Goal: Task Accomplishment & Management: Complete application form

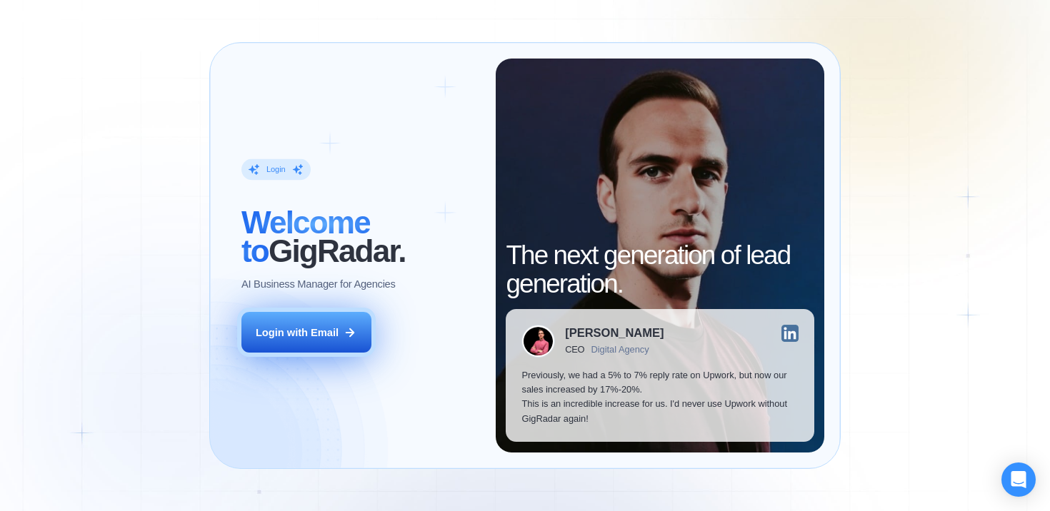
click at [325, 323] on button "Login with Email" at bounding box center [306, 332] width 130 height 41
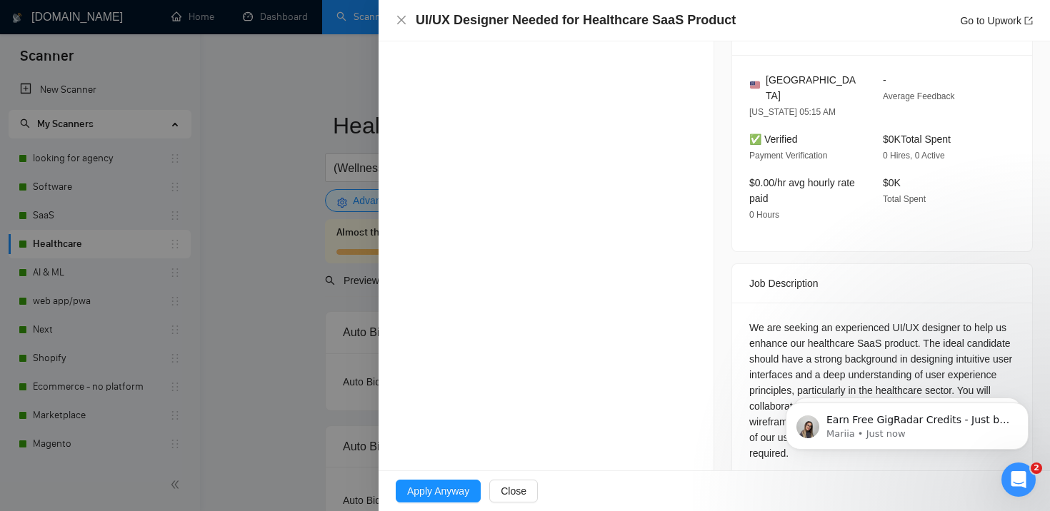
scroll to position [371, 0]
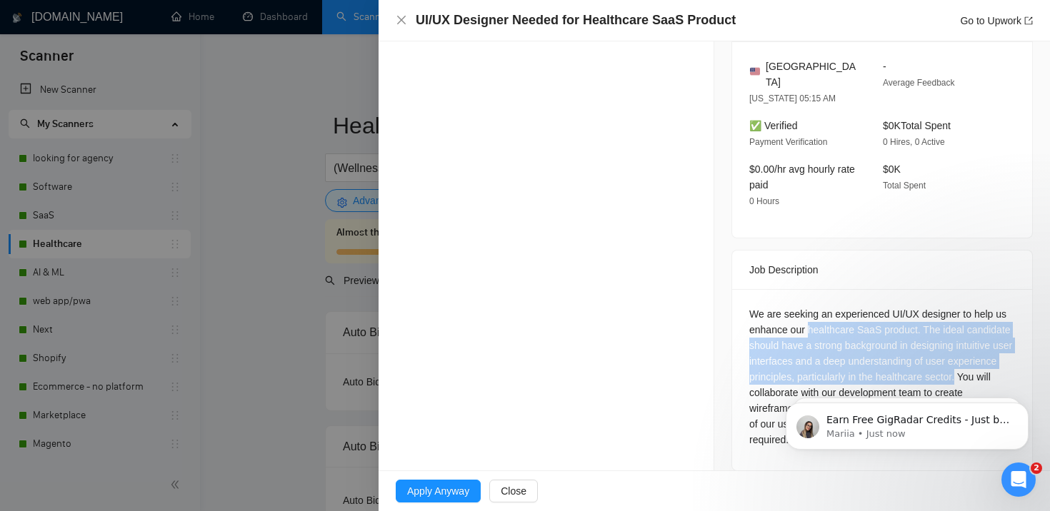
drag, startPoint x: 808, startPoint y: 310, endPoint x: 781, endPoint y: 370, distance: 65.8
click at [781, 371] on div "We are seeking an experienced UI/UX designer to help us enhance our healthcare …" at bounding box center [882, 376] width 266 height 141
copy div "healthcare SaaS product. The ideal candidate should have a strong background in…"
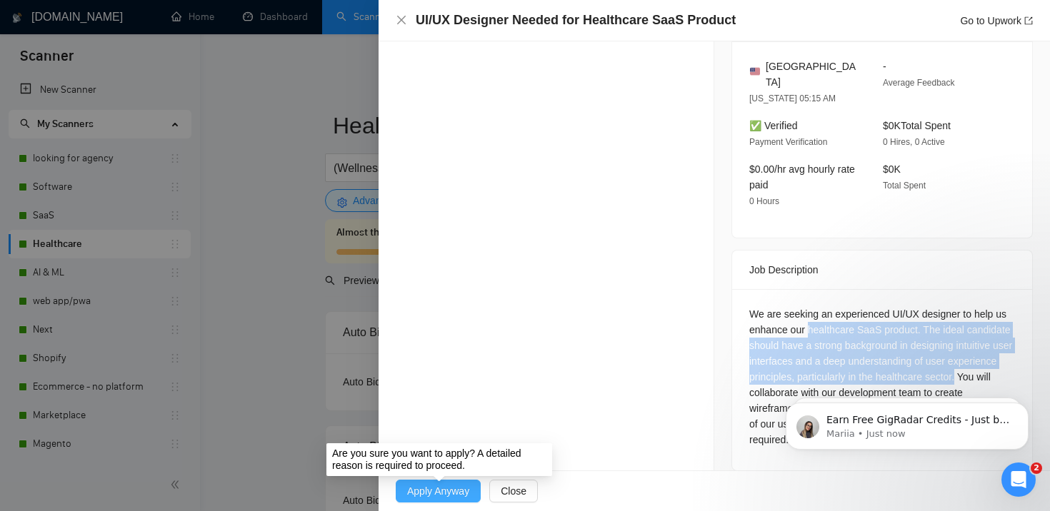
click at [443, 496] on span "Apply Anyway" at bounding box center [438, 491] width 62 height 16
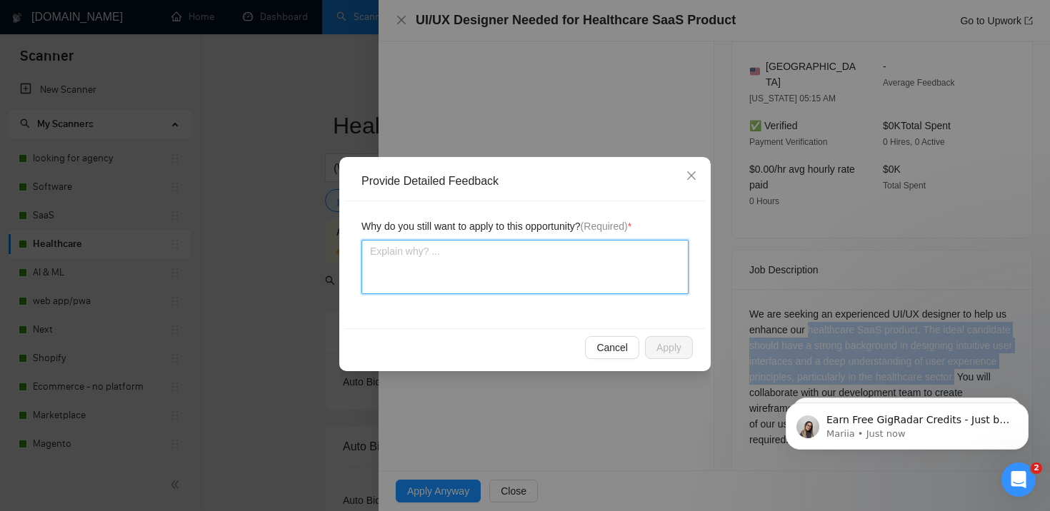
click at [533, 285] on textarea at bounding box center [524, 267] width 327 height 54
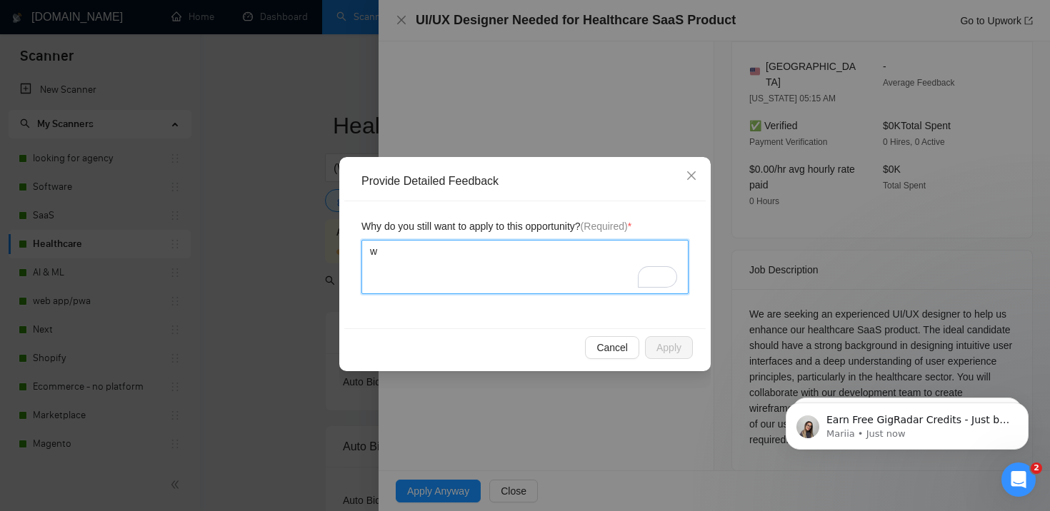
type textarea "wo"
type textarea "wor"
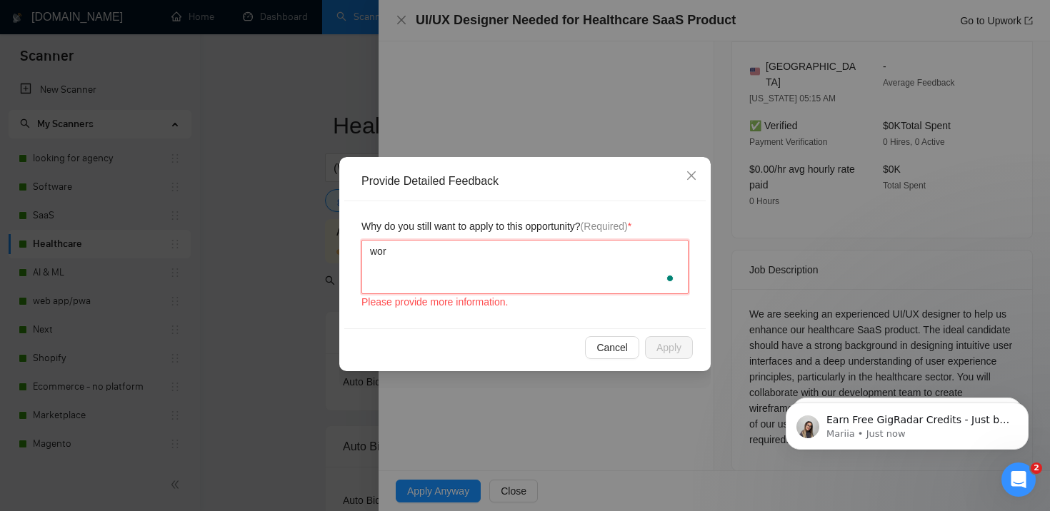
type textarea "work"
type textarea "worki"
type textarea "working"
type textarea "m"
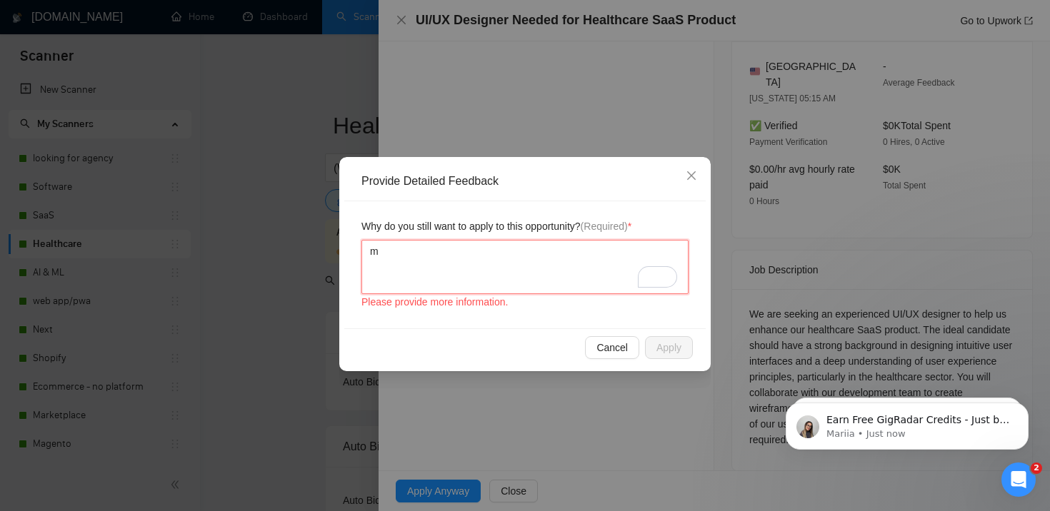
type textarea "my"
type textarea "my t"
type textarea "my te"
type textarea "my tea"
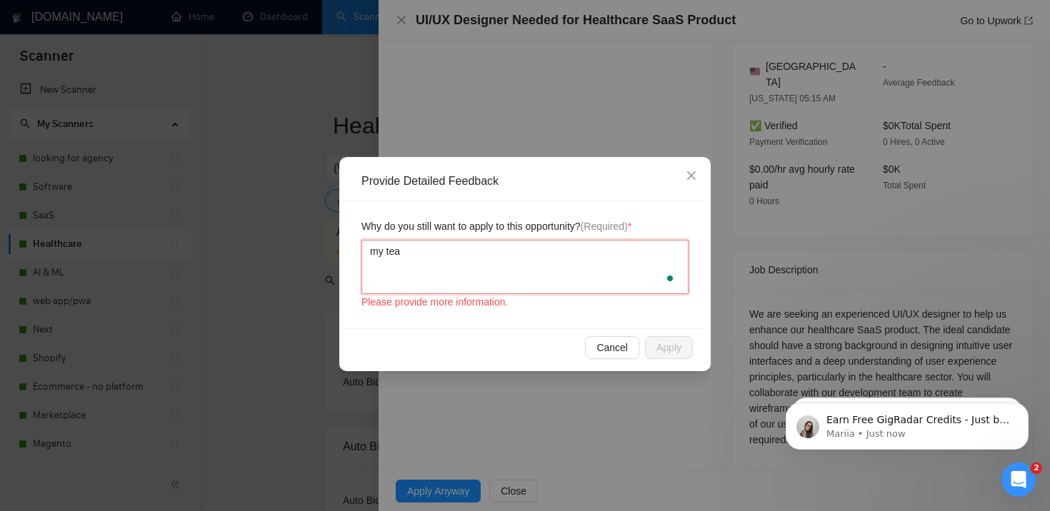
type textarea "my team"
type textarea "my team an"
type textarea "my team and"
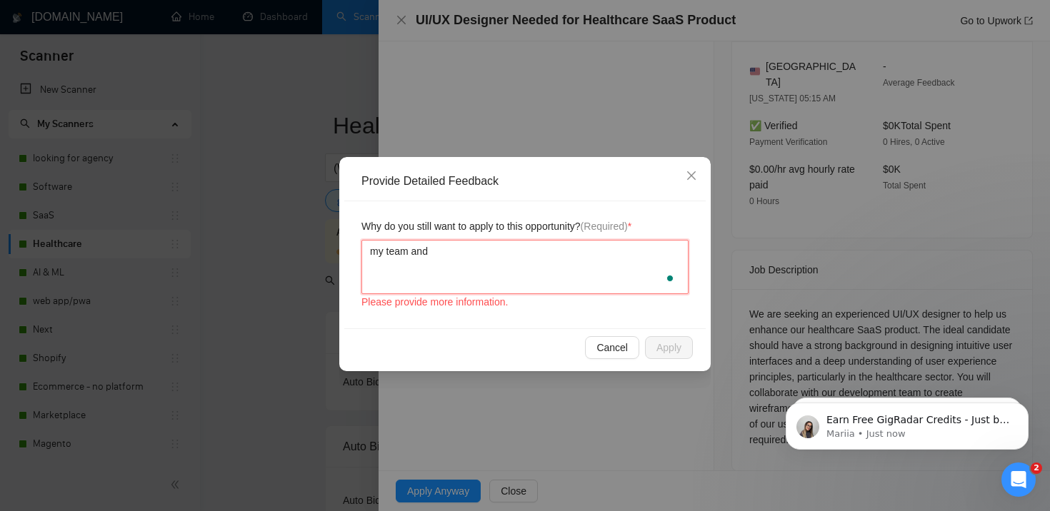
type textarea "my team and I"
type textarea "my team and I h"
type textarea "my team and I ha"
type textarea "my team and I hav"
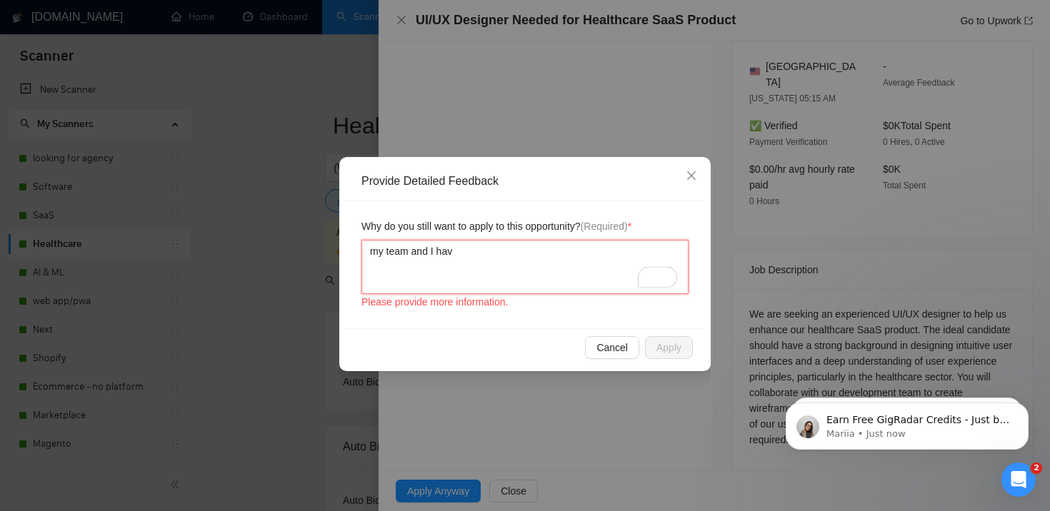
type textarea "my team and I have"
type textarea "my team and I have e"
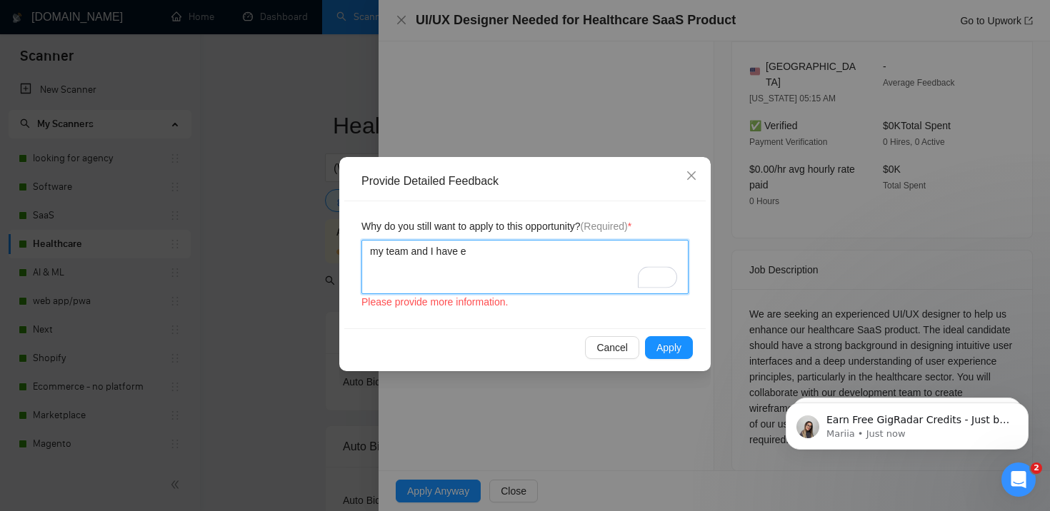
type textarea "my team and I have ex"
type textarea "my team and I have ext"
type textarea "my team and I have exte"
type textarea "my team and I have exten"
type textarea "my team and I have extens"
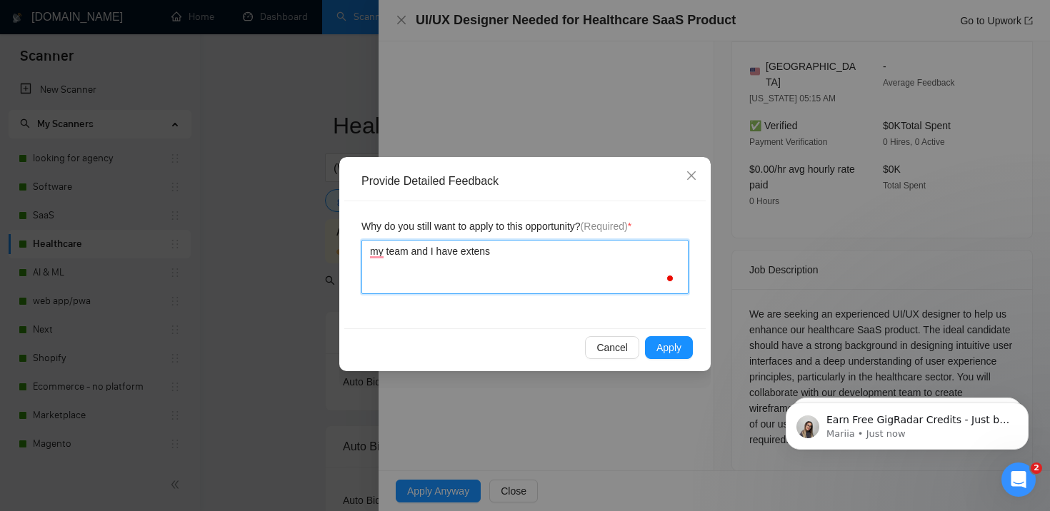
type textarea "my team and I have extensi"
type textarea "my team and I have extensiv"
type textarea "my team and I have extensive"
type textarea "my team and I have extensive e"
type textarea "my team and I have extensive ex"
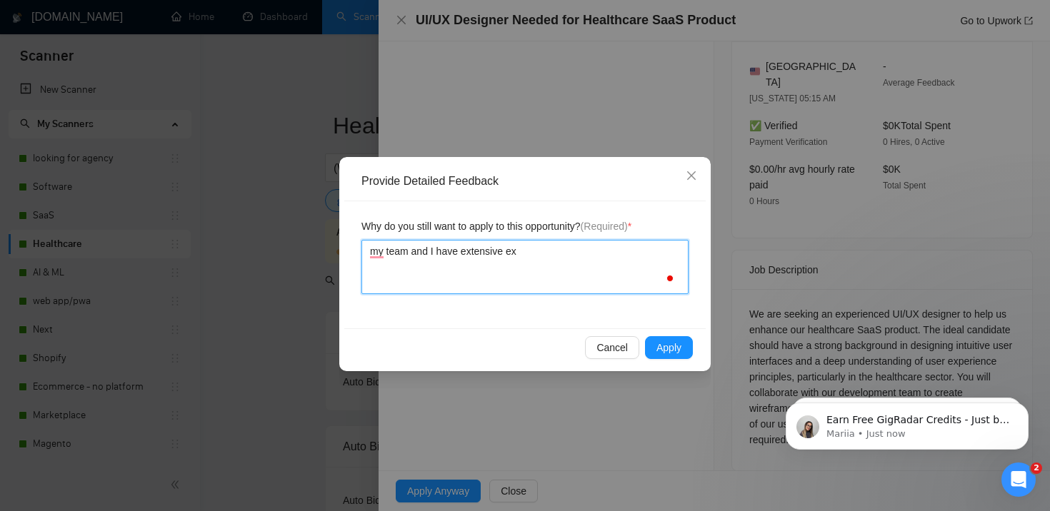
type textarea "my team and I have extensive exp"
type textarea "my team and I have extensive expe"
type textarea "my team and I have extensive exper"
type textarea "my team and I have extensive experi"
type textarea "my team and I have extensive experin"
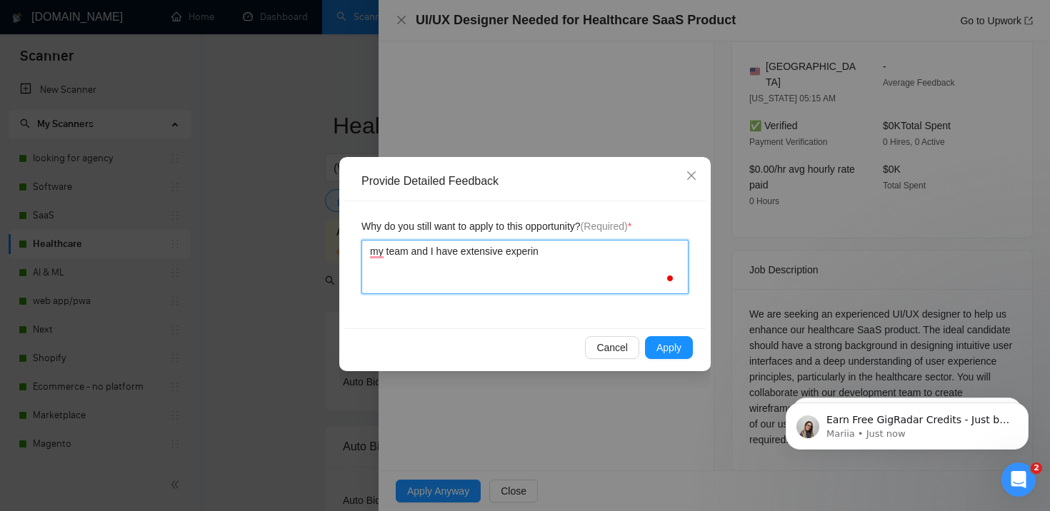
type textarea "my team and I have extensive experinc"
type textarea "my team and I have extensive experince"
type textarea "my team and I have extensive experince wo"
type textarea "my team and I have extensive experince wor"
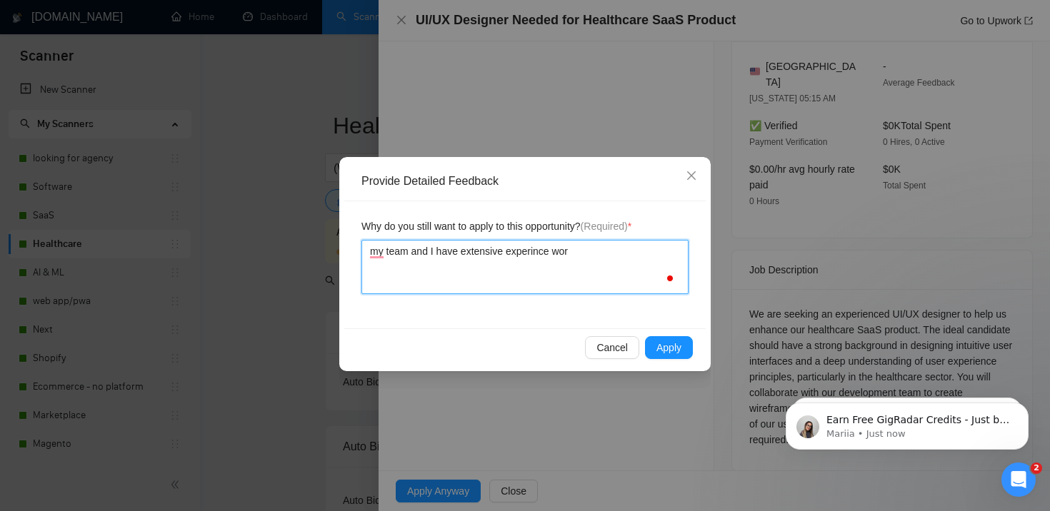
type textarea "my team and I have extensive experince work"
type textarea "my team and I have extensive experince worki"
type textarea "my team and I have extensive experince workin"
type textarea "my team and I have extensive experince working"
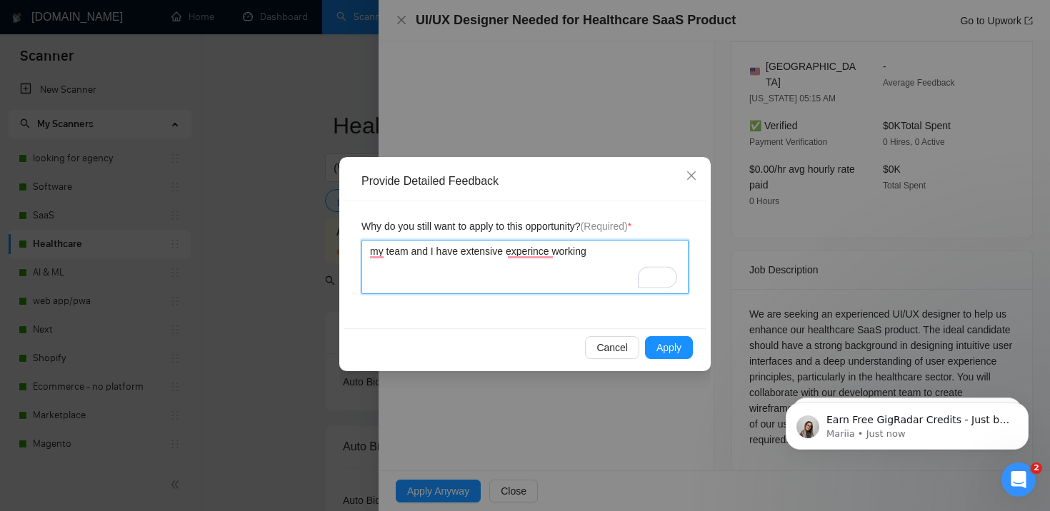
type textarea "my team and I have extensive experince working o"
type textarea "my team and I have extensive experince working on"
paste textarea "healthcare SaaS product. The ideal candidate should have a strong background in…"
type textarea "my team and I have extensive experince working on healthcare SaaS product. The …"
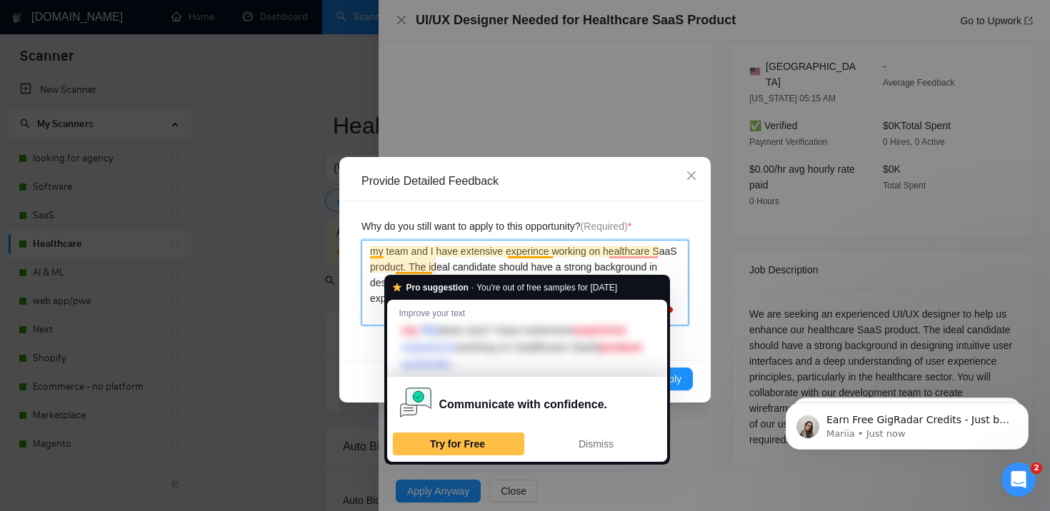
click at [432, 264] on textarea "my team and I have extensive experince working on healthcare SaaS product. The …" at bounding box center [524, 283] width 327 height 86
type textarea "my team and I have extensive experince working on healthcare SaaS product, . Th…"
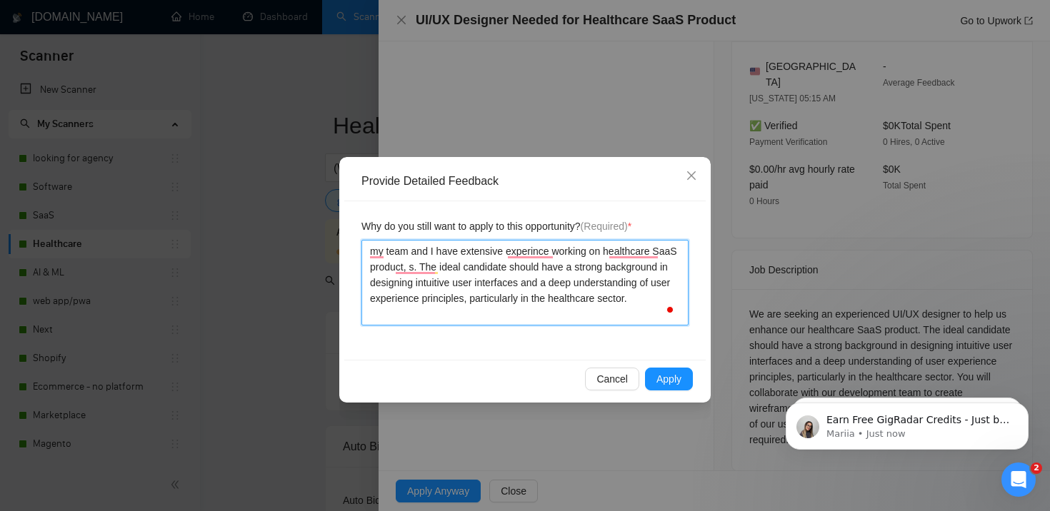
type textarea "my team and I have extensive experince working on healthcare SaaS product, su. …"
type textarea "my team and I have extensive experince working on healthcare SaaS product, sux.…"
type textarea "my team and I have extensive experince working on healthcare SaaS product, suxh…"
type textarea "my team and I have extensive experince working on healthcare SaaS product, sux.…"
type textarea "my team and I have extensive experince working on healthcare SaaS product, su. …"
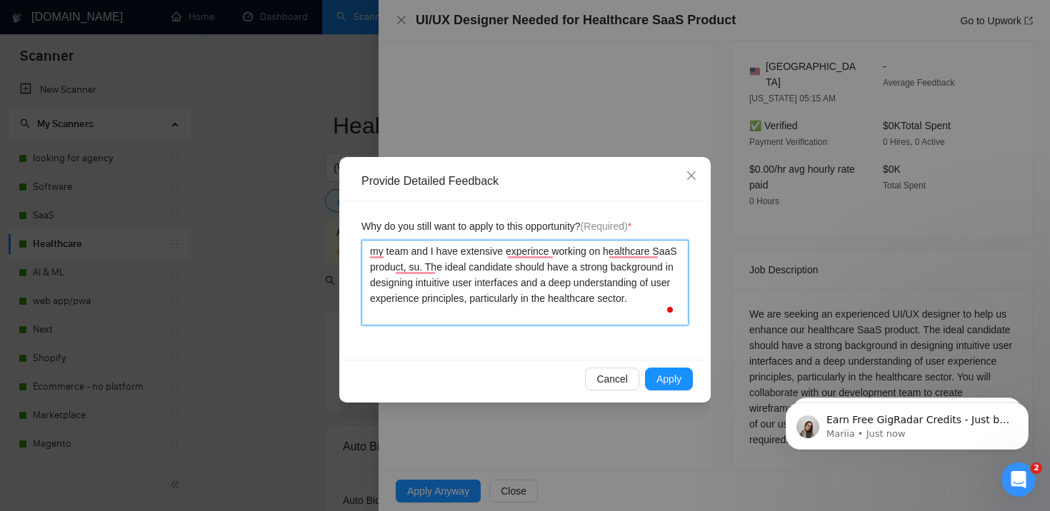
type textarea "my team and I have extensive experince working on healthcare SaaS product, s. T…"
type textarea "my team and I have extensive experince working on healthcare SaaS product, . Th…"
type textarea "my team and I have extensive experince working on healthcare SaaS product, u. T…"
type textarea "my team and I have extensive experince working on healthcare SaaS product, . Th…"
type textarea "my team and I have extensive experince working on healthcare SaaS product, s. T…"
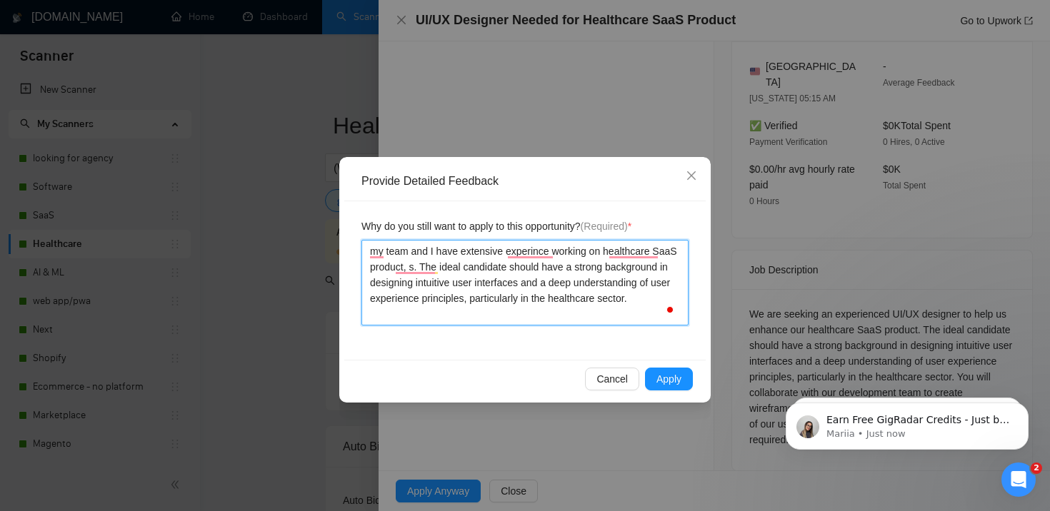
type textarea "my team and I have extensive experince working on healthcare SaaS product, su. …"
type textarea "my team and I have extensive experince working on healthcare SaaS product, sux.…"
type textarea "my team and I have extensive experince working on healthcare SaaS product, suxh…"
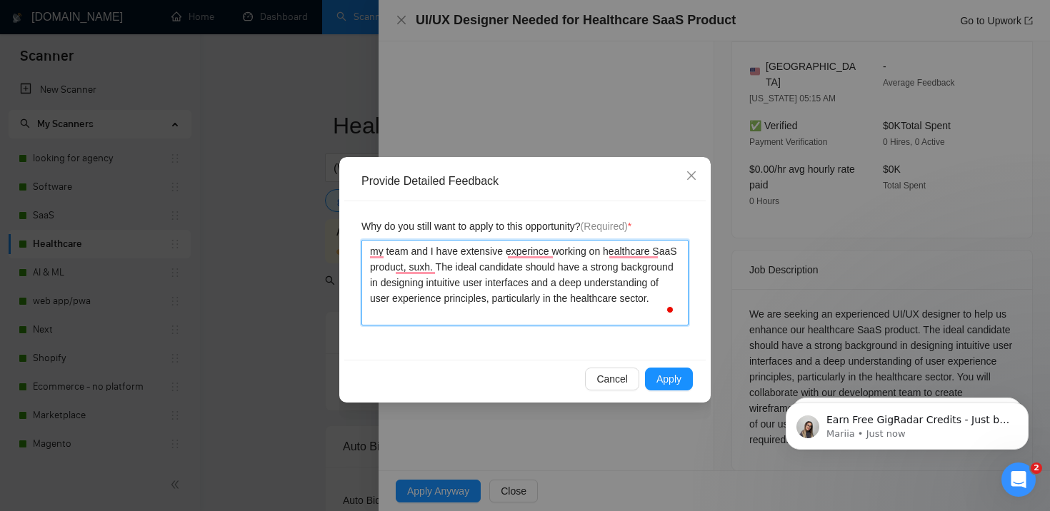
type textarea "my team and I have extensive experince working on healthcare SaaS product, sux.…"
type textarea "my team and I have extensive experince working on healthcare SaaS product, su. …"
type textarea "my team and I have extensive experince working on healthcare SaaS product, suc.…"
type textarea "my team and I have extensive experince working on healthcare SaaS product, such…"
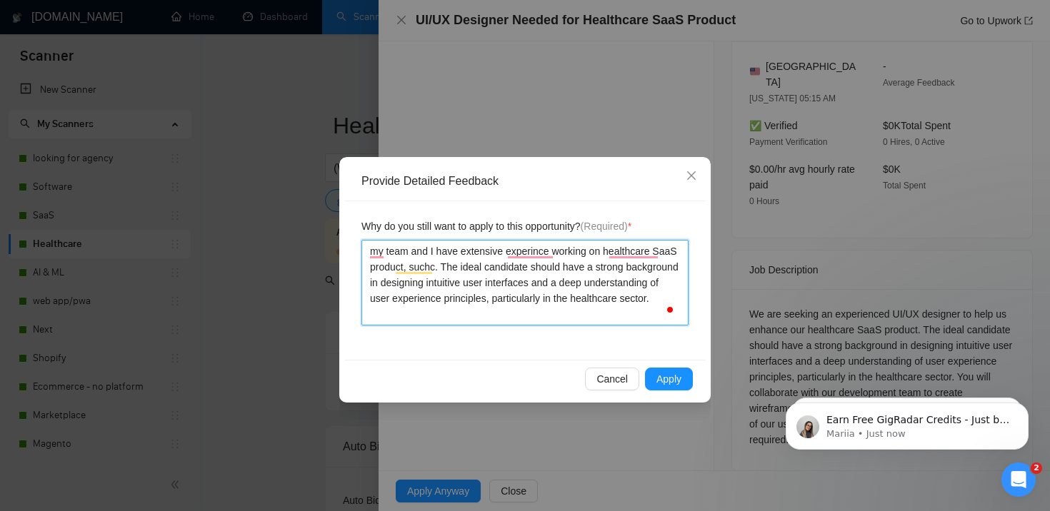
type textarea "my team and I have extensive experince working on healthcare SaaS product, such…"
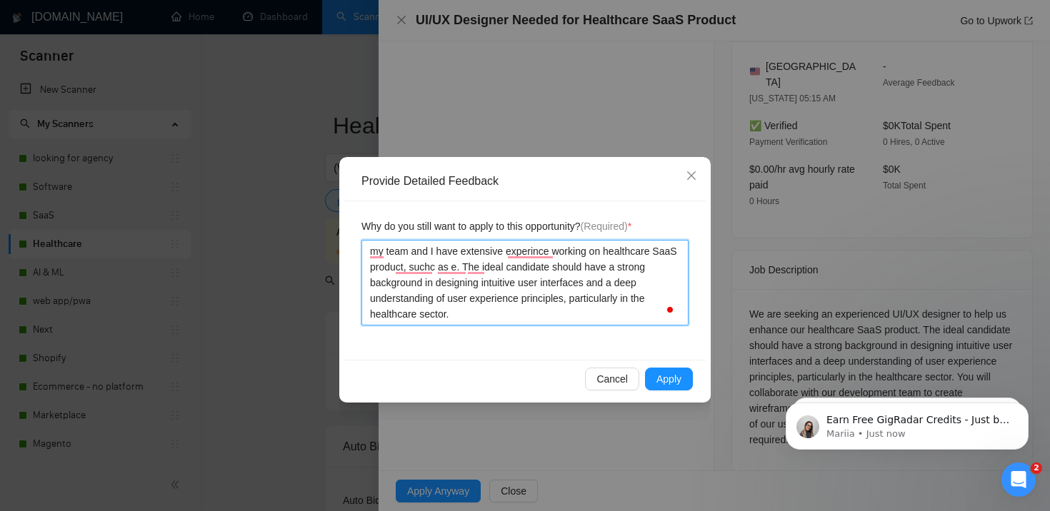
type textarea "my team and I have extensive experince working on healthcare SaaS product, such…"
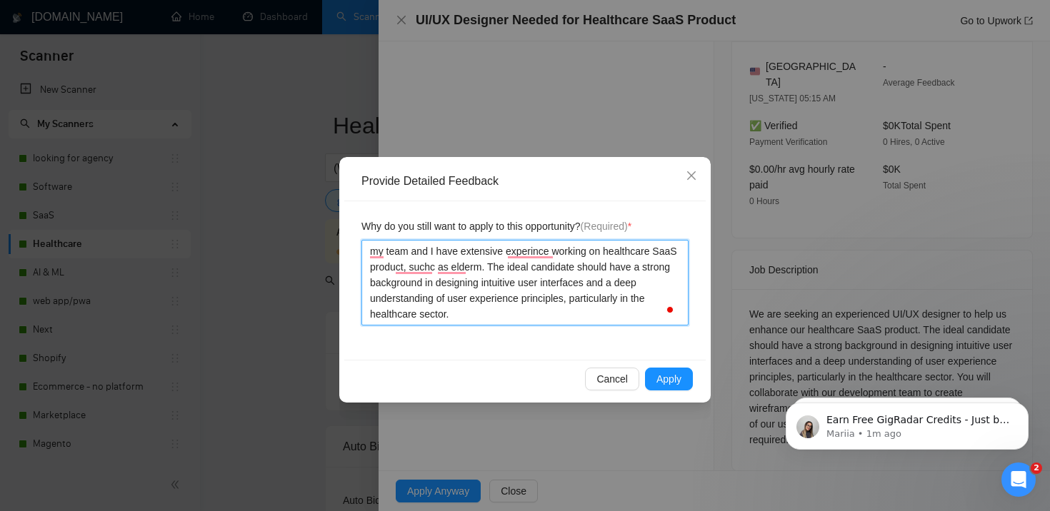
type textarea "my team and I have extensive experince working on healthcare SaaS product, such…"
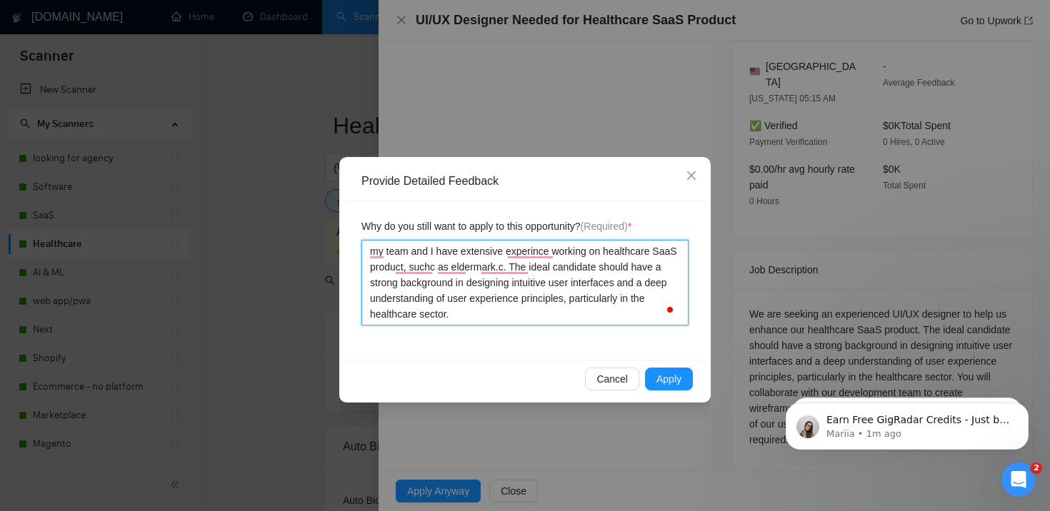
type textarea "my team and I have extensive experince working on healthcare SaaS product, such…"
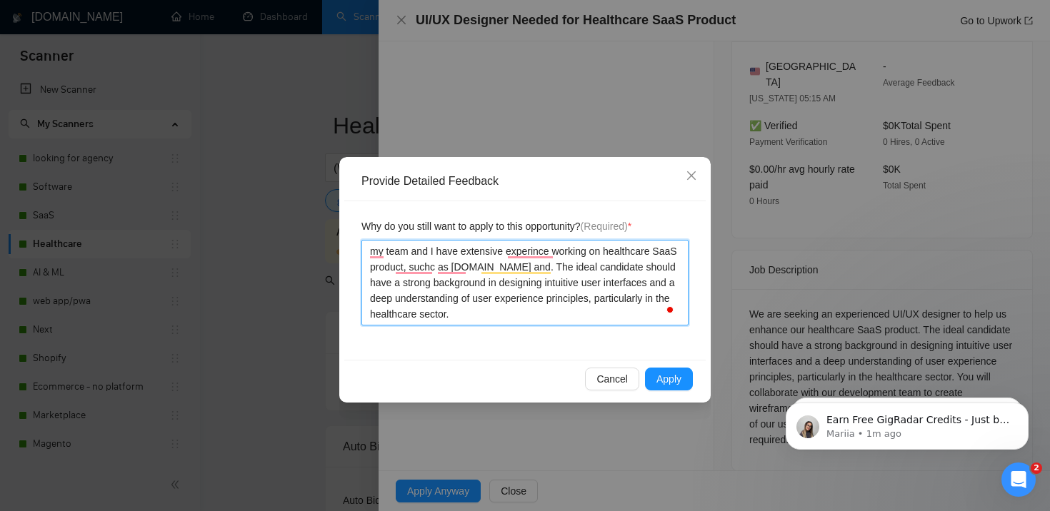
type textarea "my team and I have extensive experince working on healthcare SaaS product, such…"
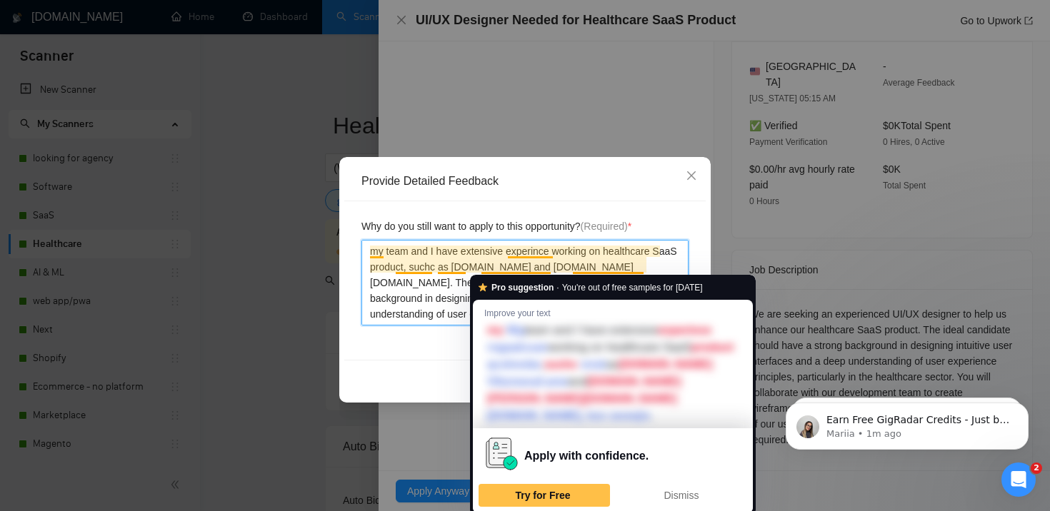
click at [436, 283] on textarea "my team and I have extensive experince working on healthcare SaaS product, such…" at bounding box center [524, 283] width 327 height 86
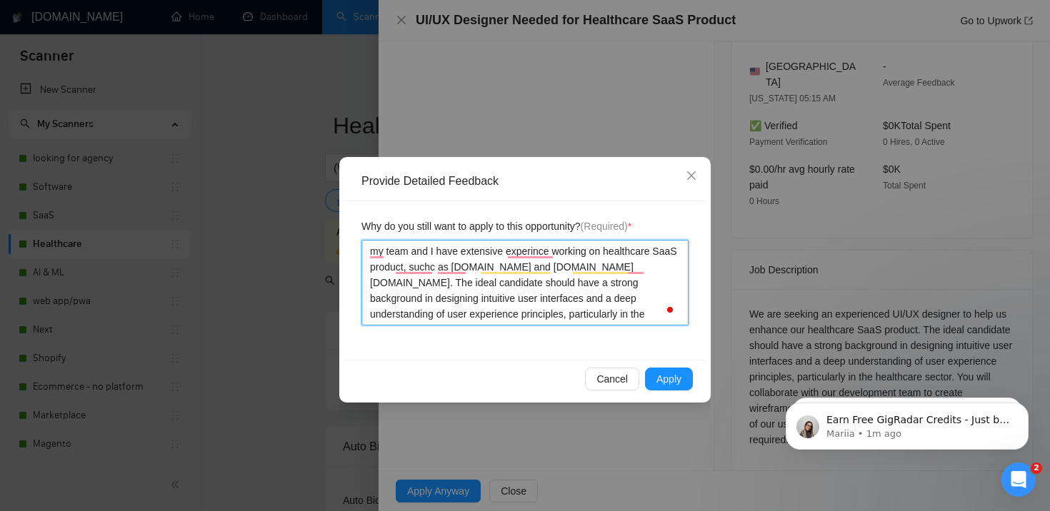
click at [407, 283] on textarea "my team and I have extensive experince working on healthcare SaaS product, such…" at bounding box center [524, 283] width 327 height 86
click at [465, 283] on textarea "my team and I have extensive experince working on healthcare SaaS product, such…" at bounding box center [524, 283] width 327 height 86
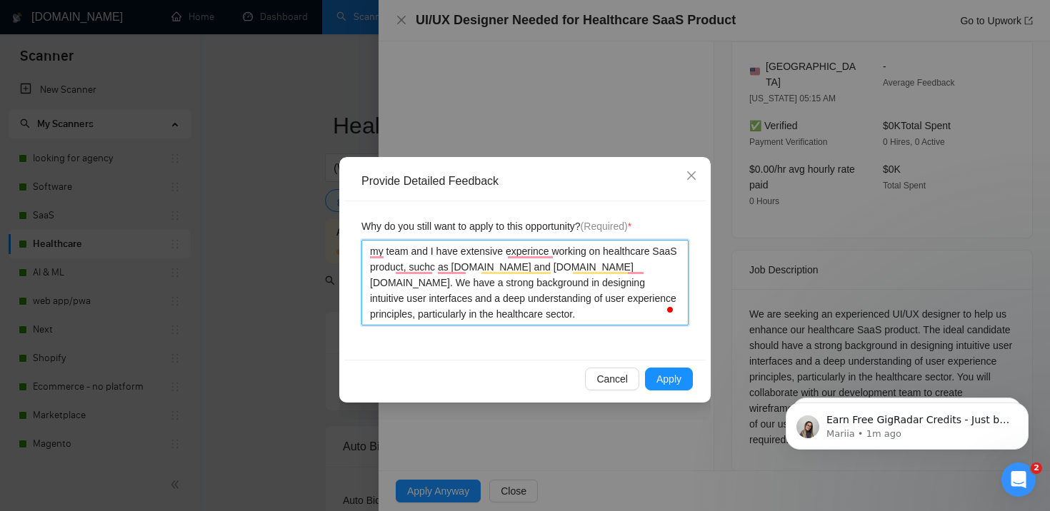
click at [528, 316] on textarea "my team and I have extensive experince working on healthcare SaaS product, such…" at bounding box center [524, 283] width 327 height 86
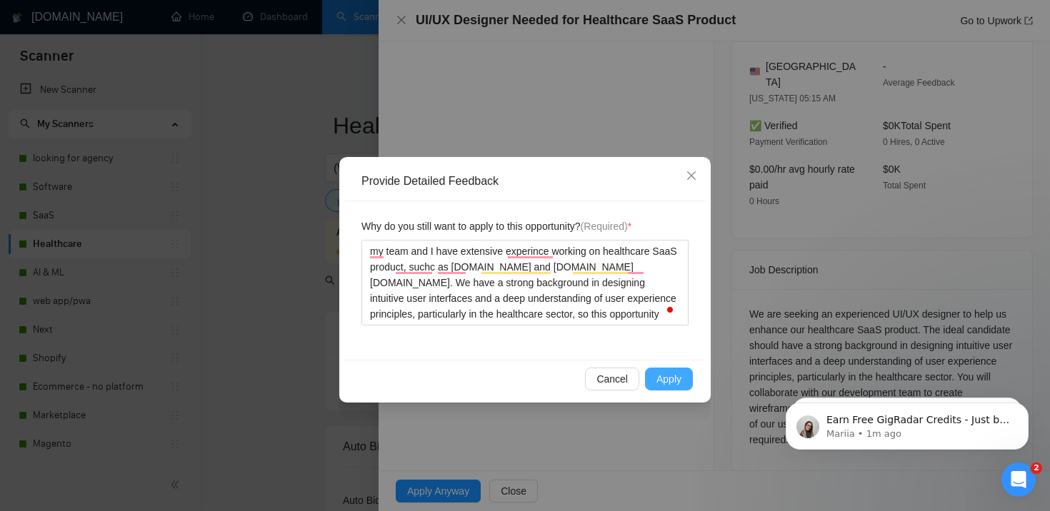
click at [664, 374] on span "Apply" at bounding box center [668, 379] width 25 height 16
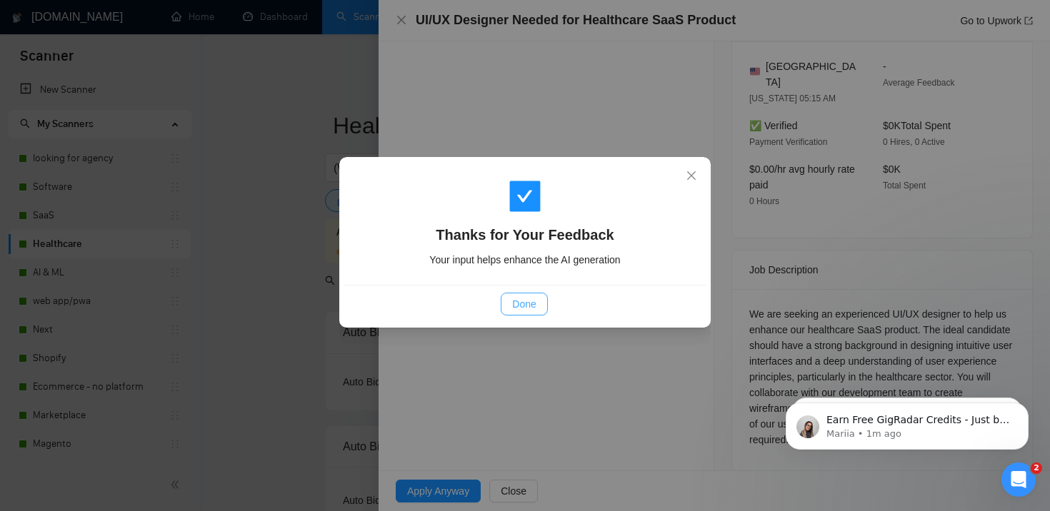
click at [532, 308] on span "Done" at bounding box center [524, 304] width 24 height 16
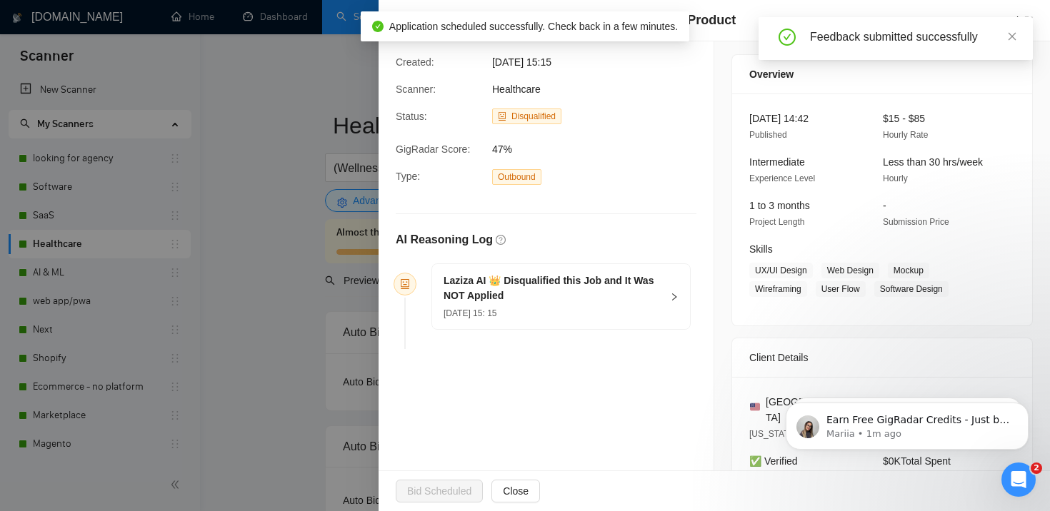
scroll to position [0, 0]
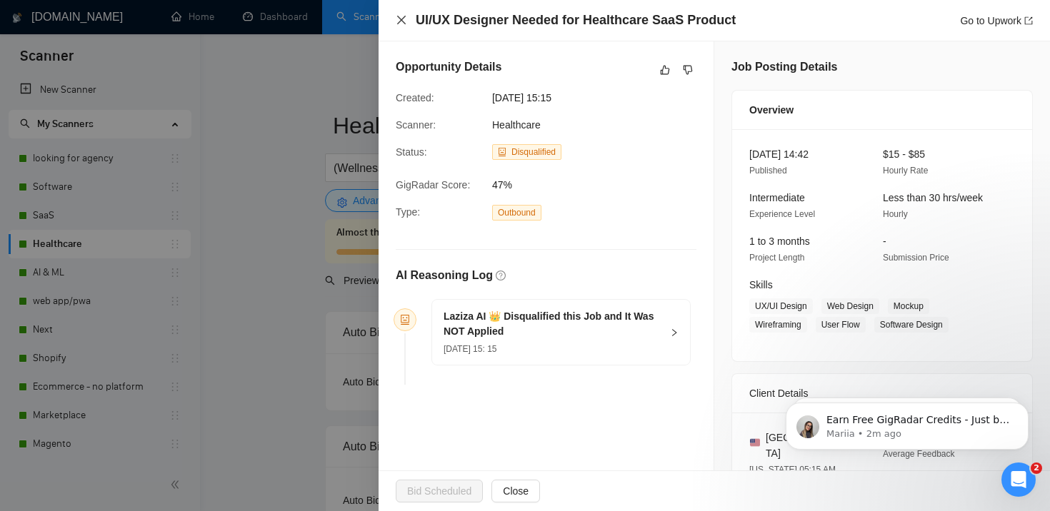
click at [398, 23] on icon "close" at bounding box center [401, 20] width 9 height 9
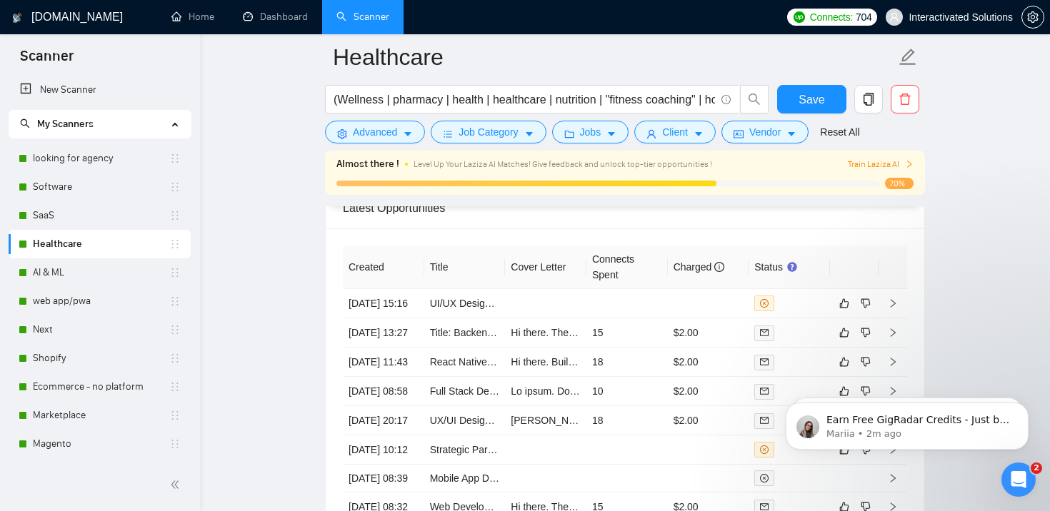
scroll to position [3782, 0]
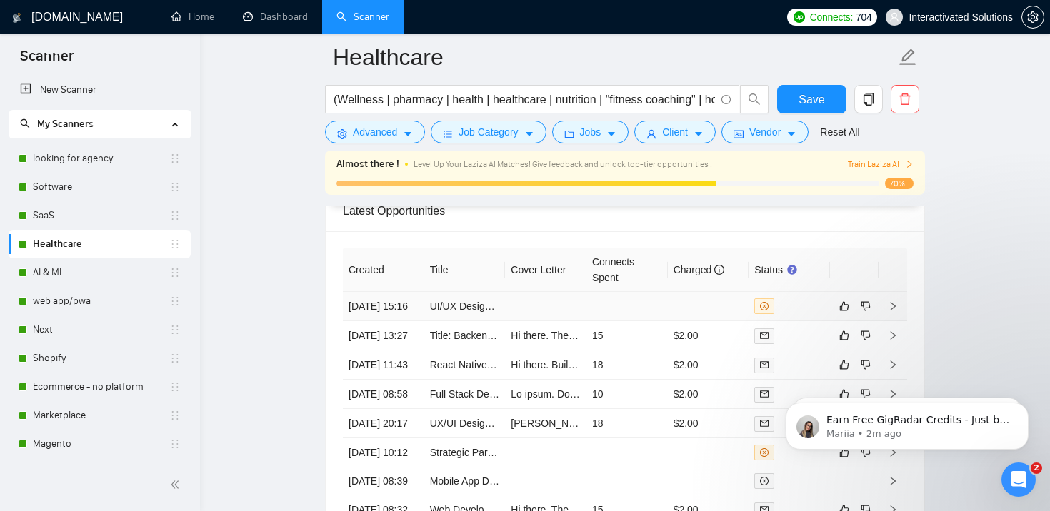
click at [548, 306] on td at bounding box center [545, 306] width 81 height 29
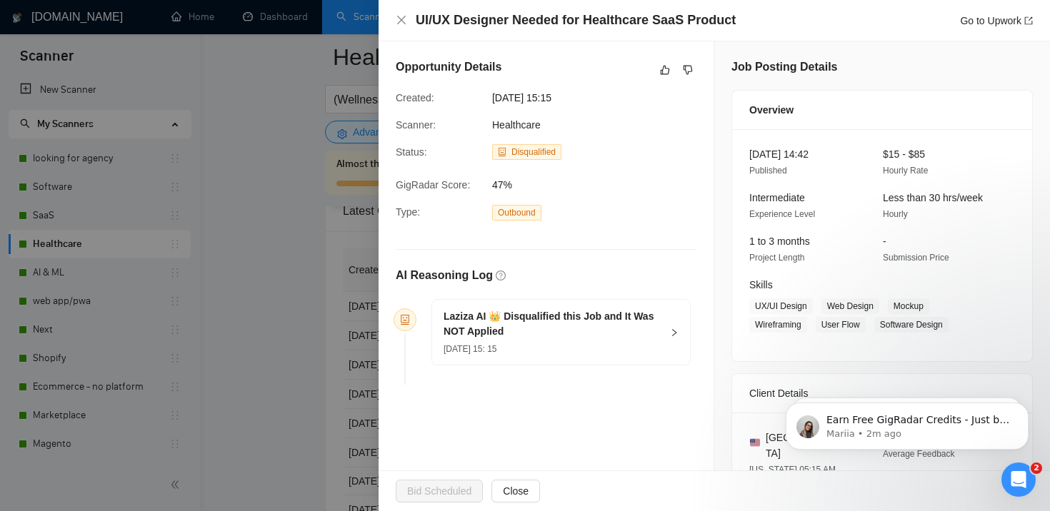
click at [261, 199] on div at bounding box center [525, 255] width 1050 height 511
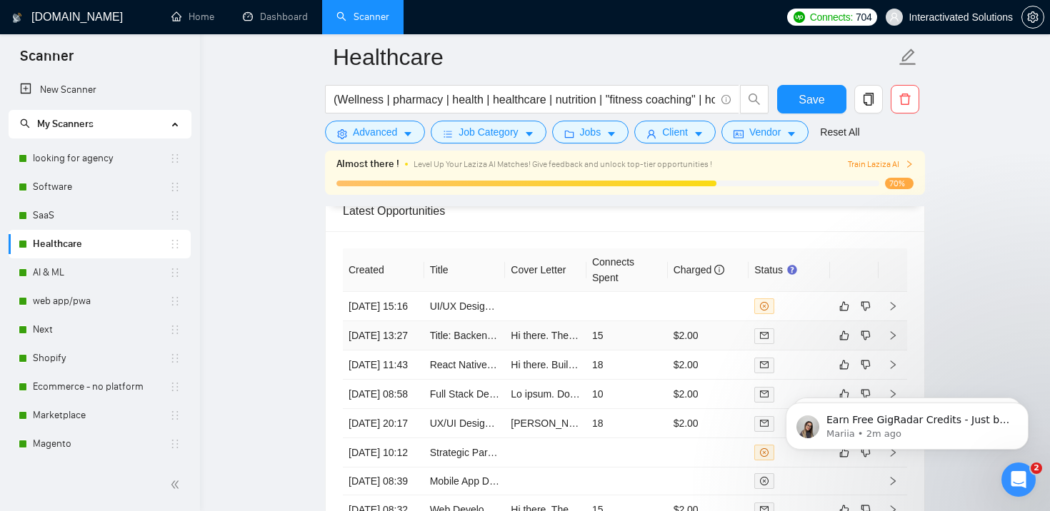
click at [633, 348] on td "15" at bounding box center [626, 335] width 81 height 29
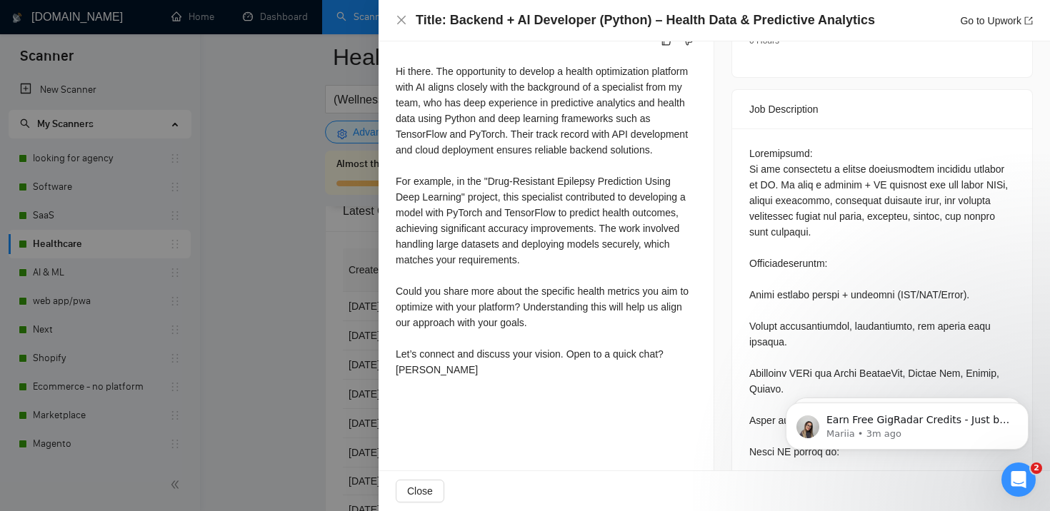
scroll to position [547, 0]
click at [260, 208] on div at bounding box center [525, 255] width 1050 height 511
